Goal: Navigation & Orientation: Find specific page/section

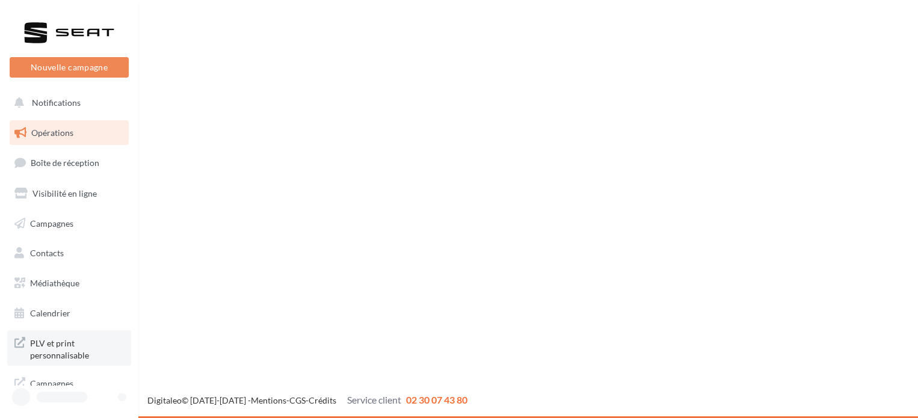
scroll to position [10, 0]
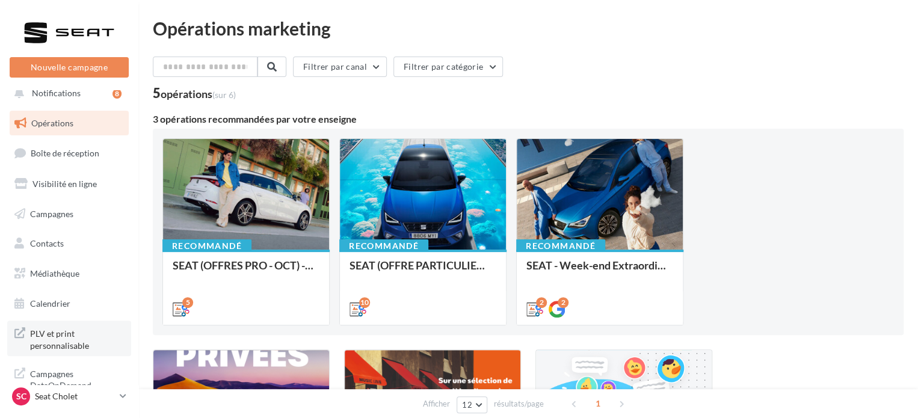
click at [74, 348] on span "PLV et print personnalisable" at bounding box center [77, 338] width 94 height 26
click at [65, 402] on p "Seat Cholet" at bounding box center [75, 396] width 80 height 12
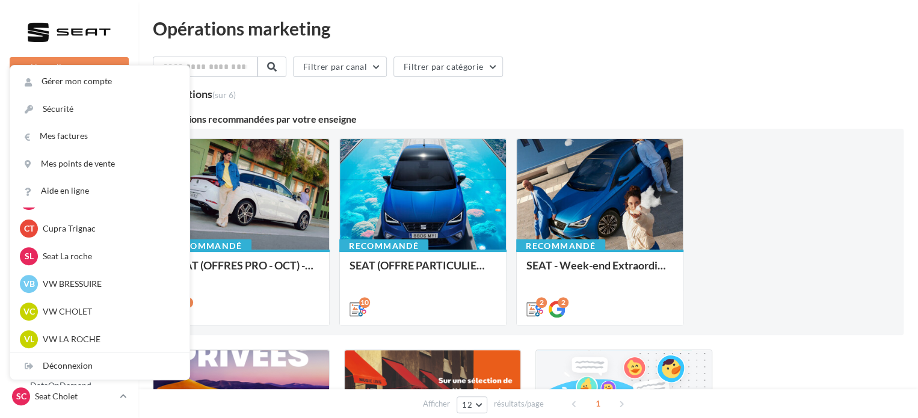
scroll to position [247, 0]
click at [74, 307] on p "VW CHOLET" at bounding box center [109, 312] width 132 height 12
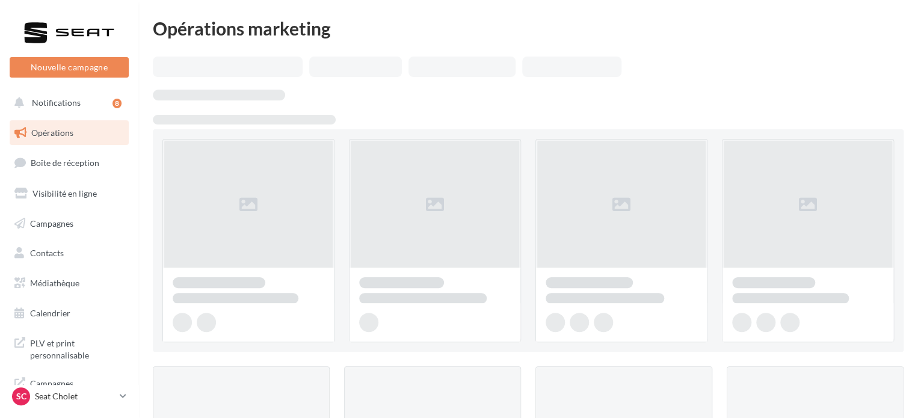
click at [66, 394] on p "Seat Cholet" at bounding box center [75, 396] width 80 height 12
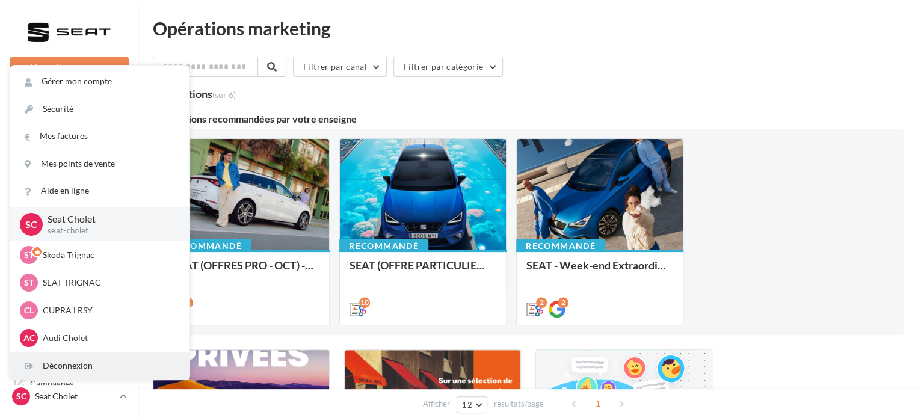
click at [50, 368] on div "Déconnexion" at bounding box center [99, 365] width 179 height 27
